Goal: Information Seeking & Learning: Learn about a topic

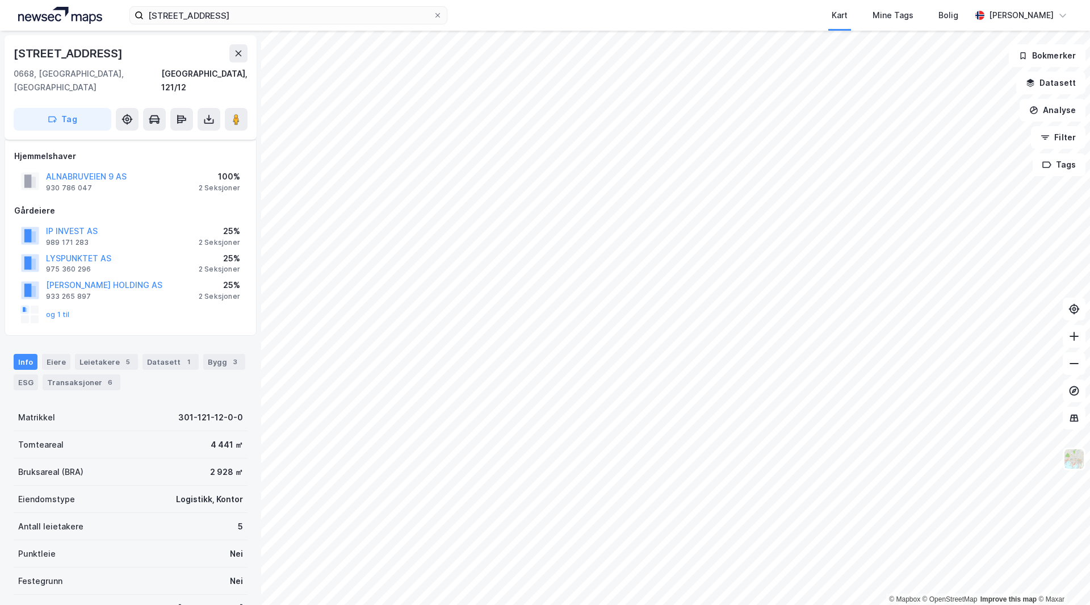
scroll to position [136, 0]
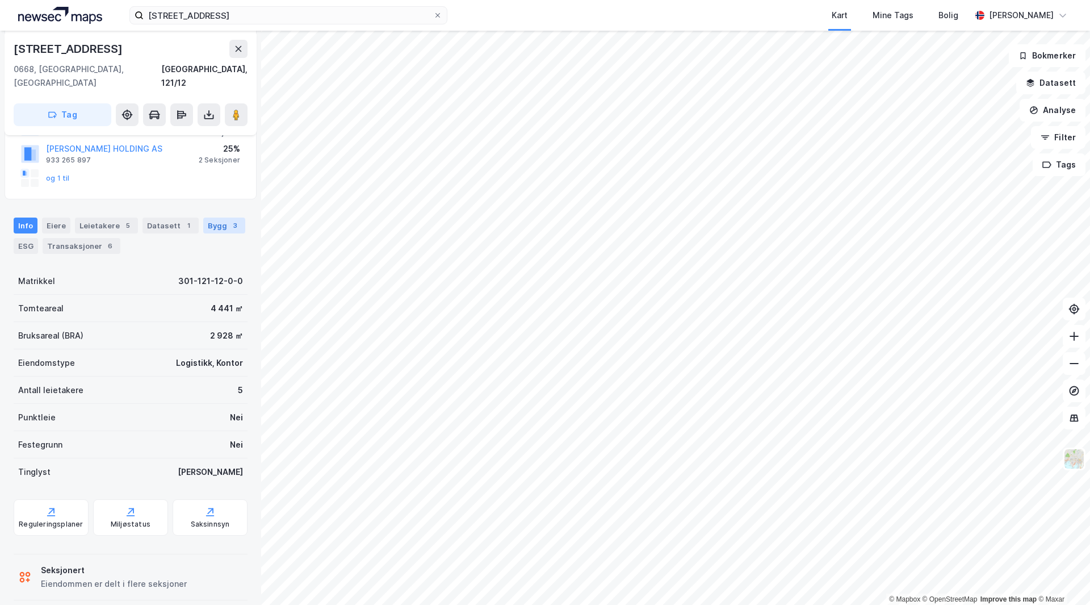
click at [229, 220] on div "3" at bounding box center [234, 225] width 11 height 11
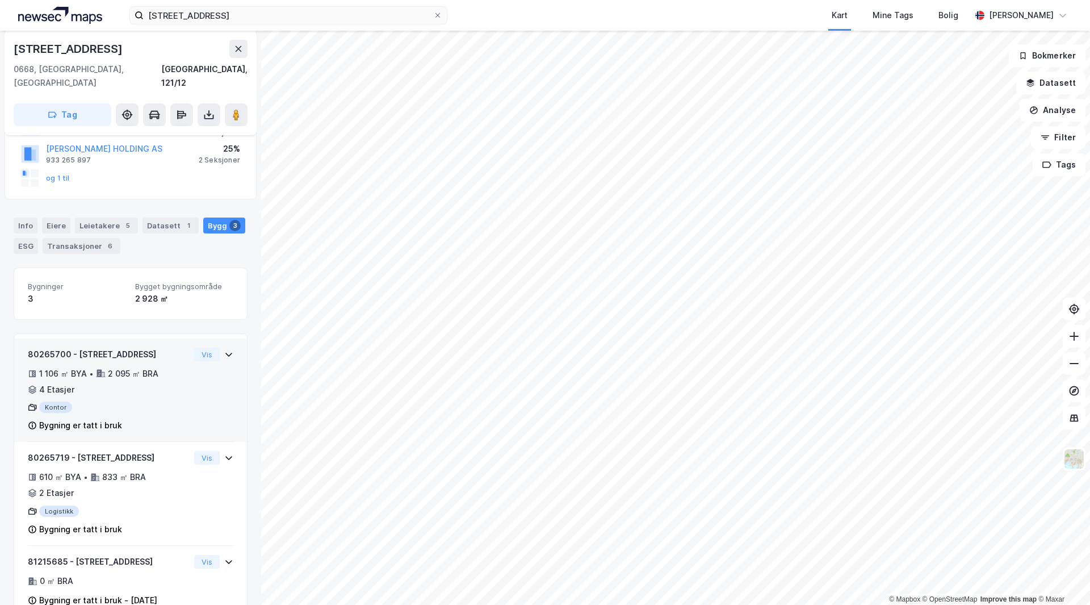
click at [169, 375] on div "1 106 ㎡ BYA • 2 095 ㎡ BRA • 4 Etasjer" at bounding box center [109, 382] width 162 height 30
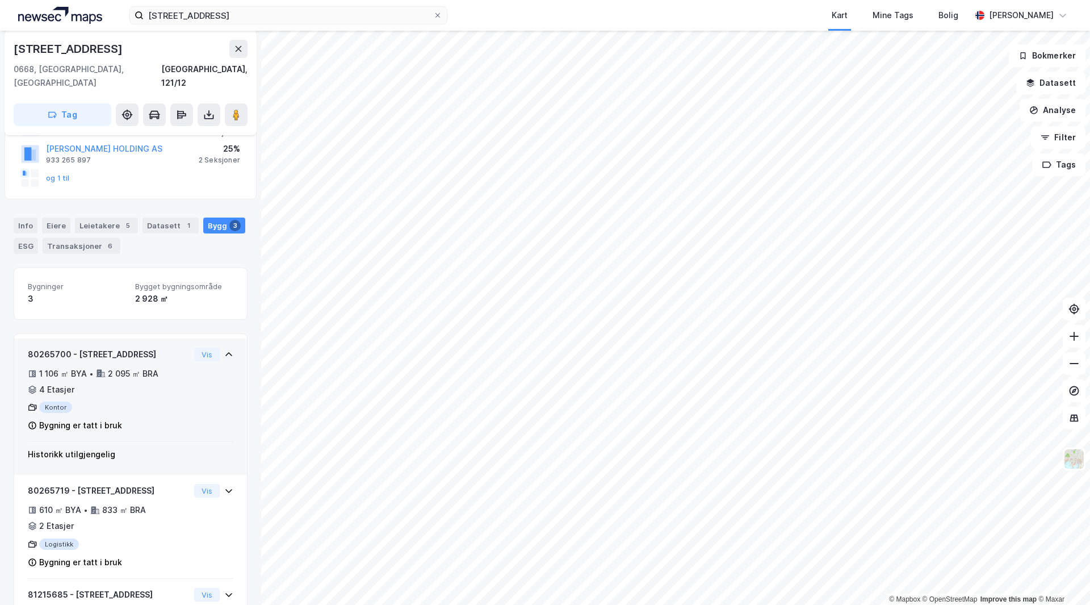
click at [169, 375] on div "1 106 ㎡ BYA • 2 095 ㎡ BRA • 4 Etasjer" at bounding box center [109, 382] width 162 height 30
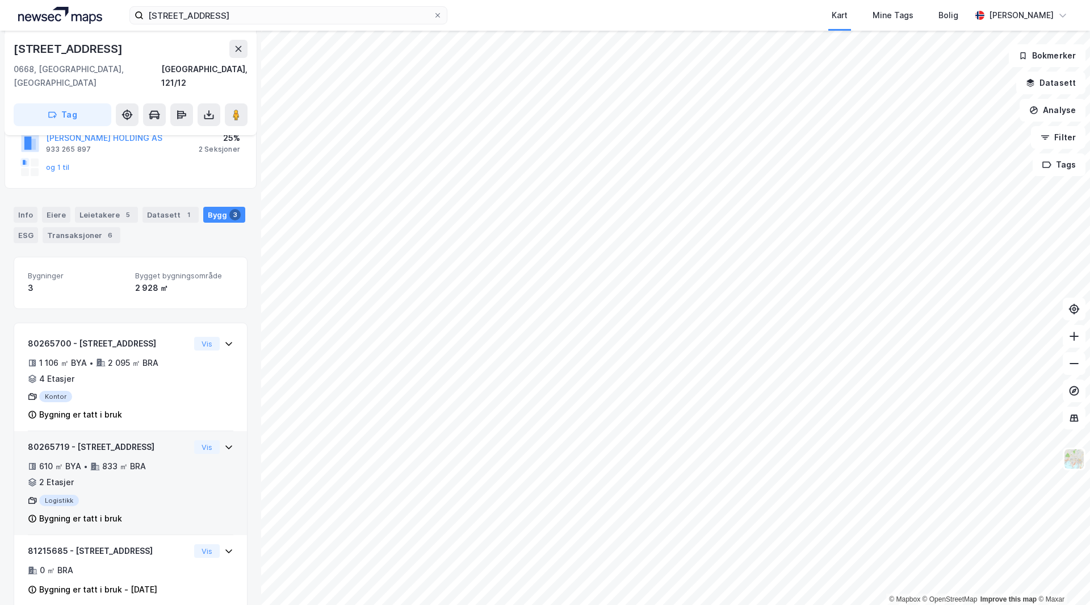
scroll to position [153, 0]
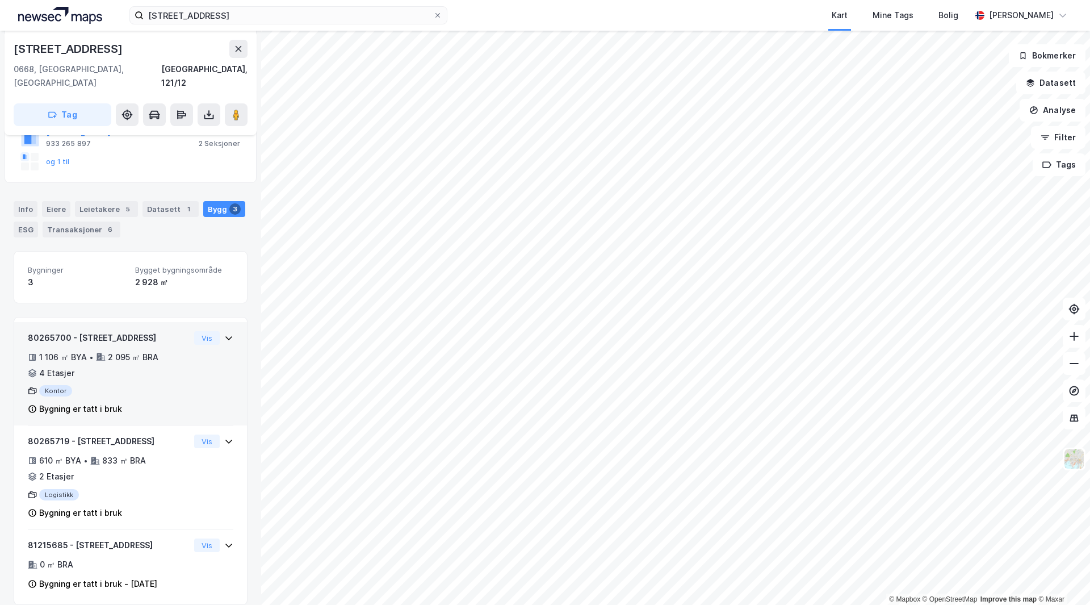
click at [214, 331] on div "Vis" at bounding box center [213, 338] width 39 height 14
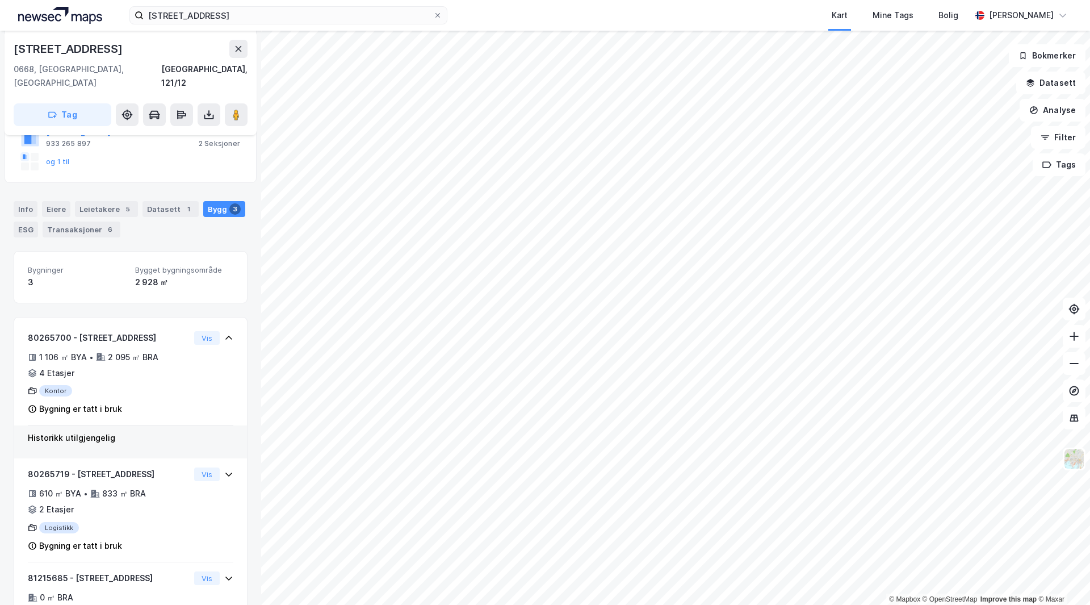
scroll to position [39, 0]
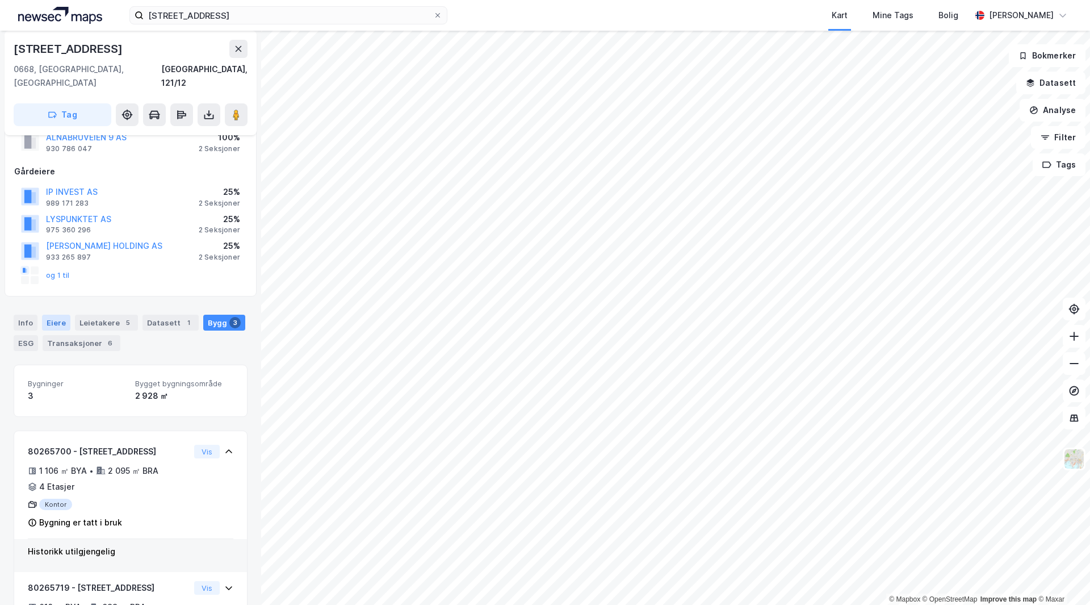
click at [62, 315] on div "Eiere" at bounding box center [56, 323] width 28 height 16
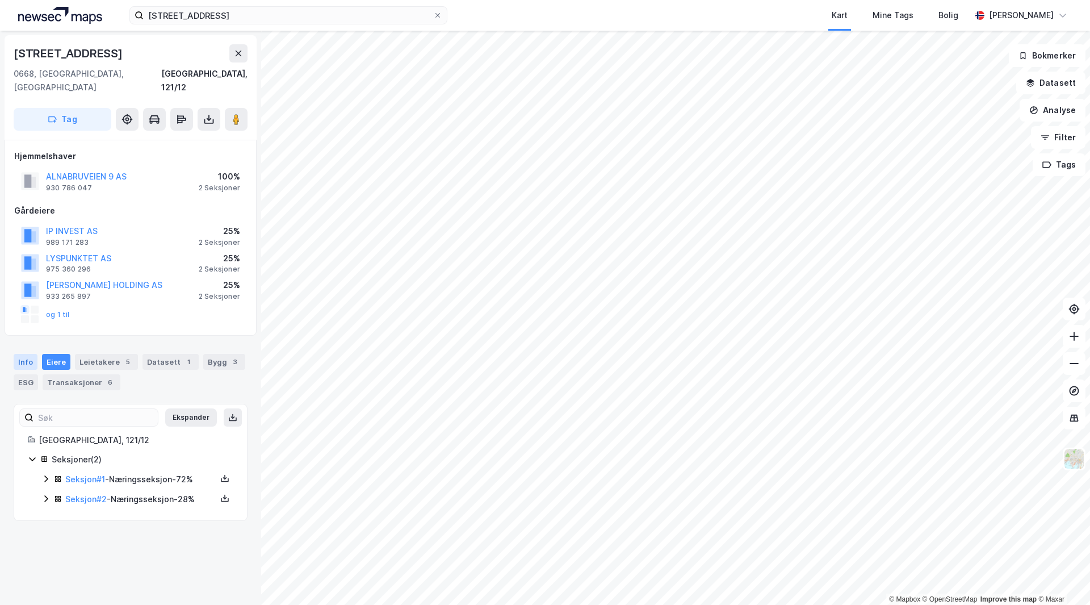
drag, startPoint x: 22, startPoint y: 347, endPoint x: 28, endPoint y: 349, distance: 6.5
click at [23, 354] on div "Info" at bounding box center [26, 362] width 24 height 16
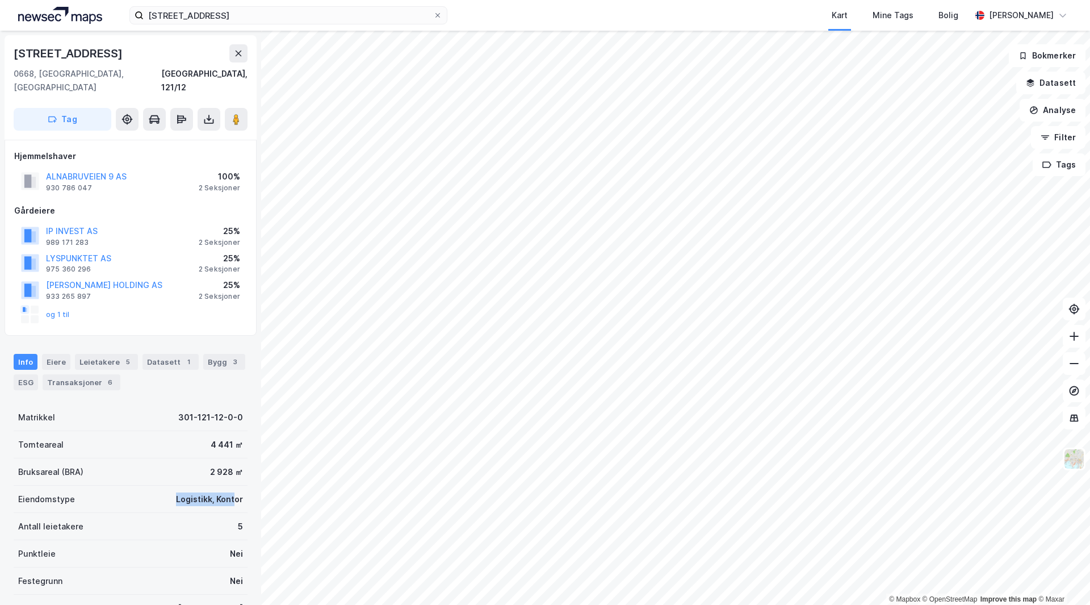
drag, startPoint x: 165, startPoint y: 482, endPoint x: 228, endPoint y: 482, distance: 63.0
click at [228, 486] on div "Eiendomstype Logistikk, Kontor" at bounding box center [131, 499] width 234 height 27
click at [228, 492] on div "Logistikk, Kontor" at bounding box center [209, 499] width 67 height 14
click at [225, 489] on div "Eiendomstype Logistikk, Kontor" at bounding box center [131, 499] width 234 height 27
click at [225, 492] on div "Logistikk, Kontor" at bounding box center [209, 499] width 67 height 14
